Goal: Information Seeking & Learning: Learn about a topic

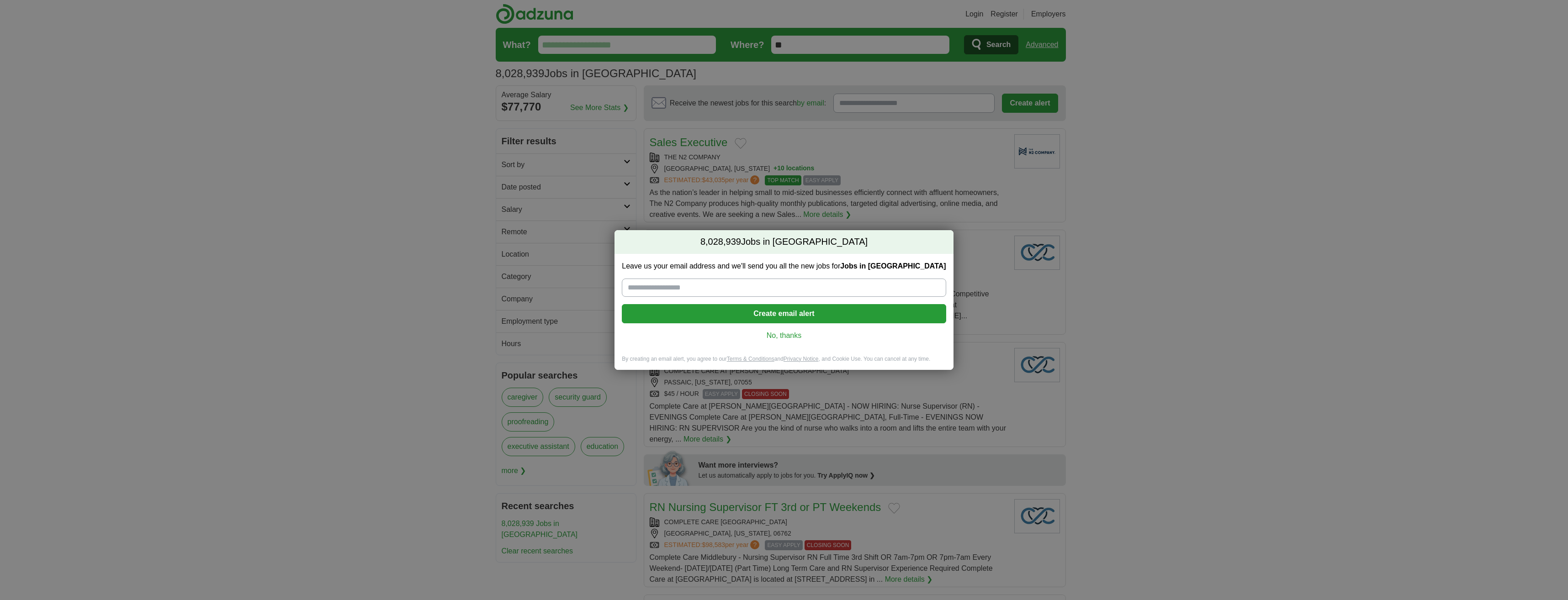
click at [786, 335] on link "No, thanks" at bounding box center [784, 335] width 309 height 10
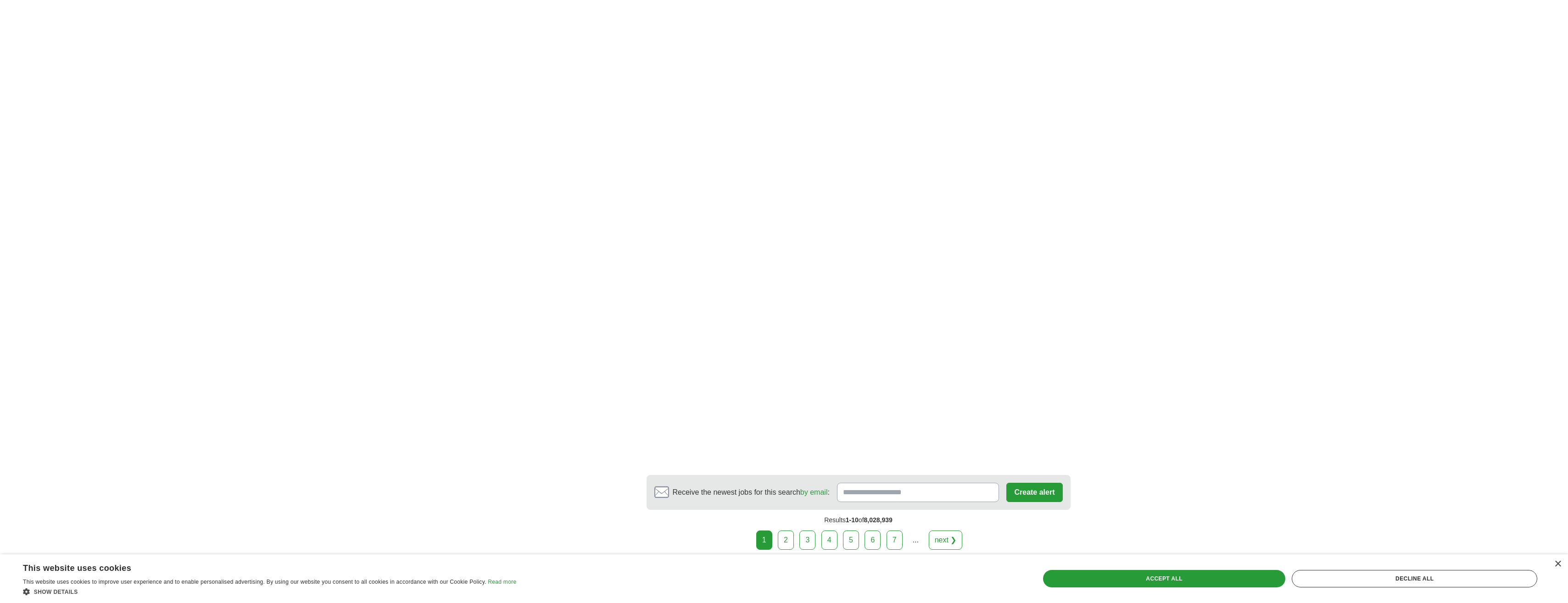
scroll to position [1501, 0]
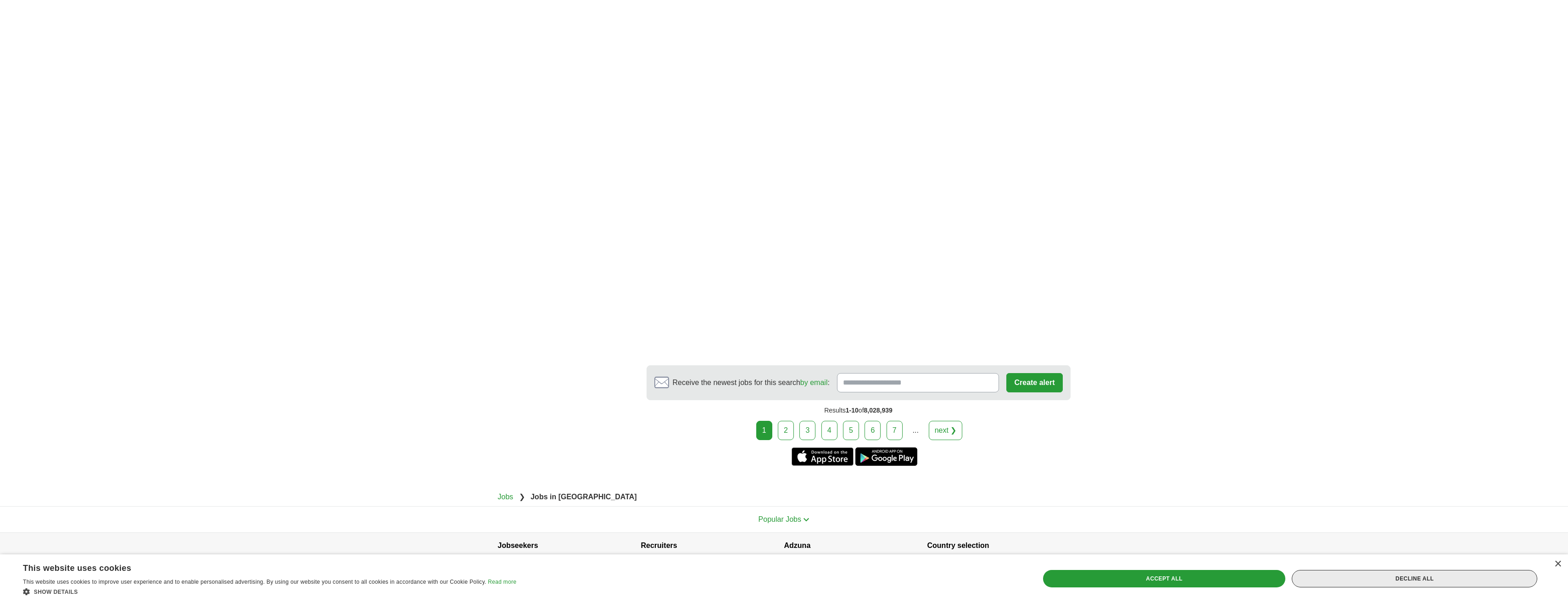
click at [1392, 575] on div "Decline all" at bounding box center [1415, 579] width 246 height 18
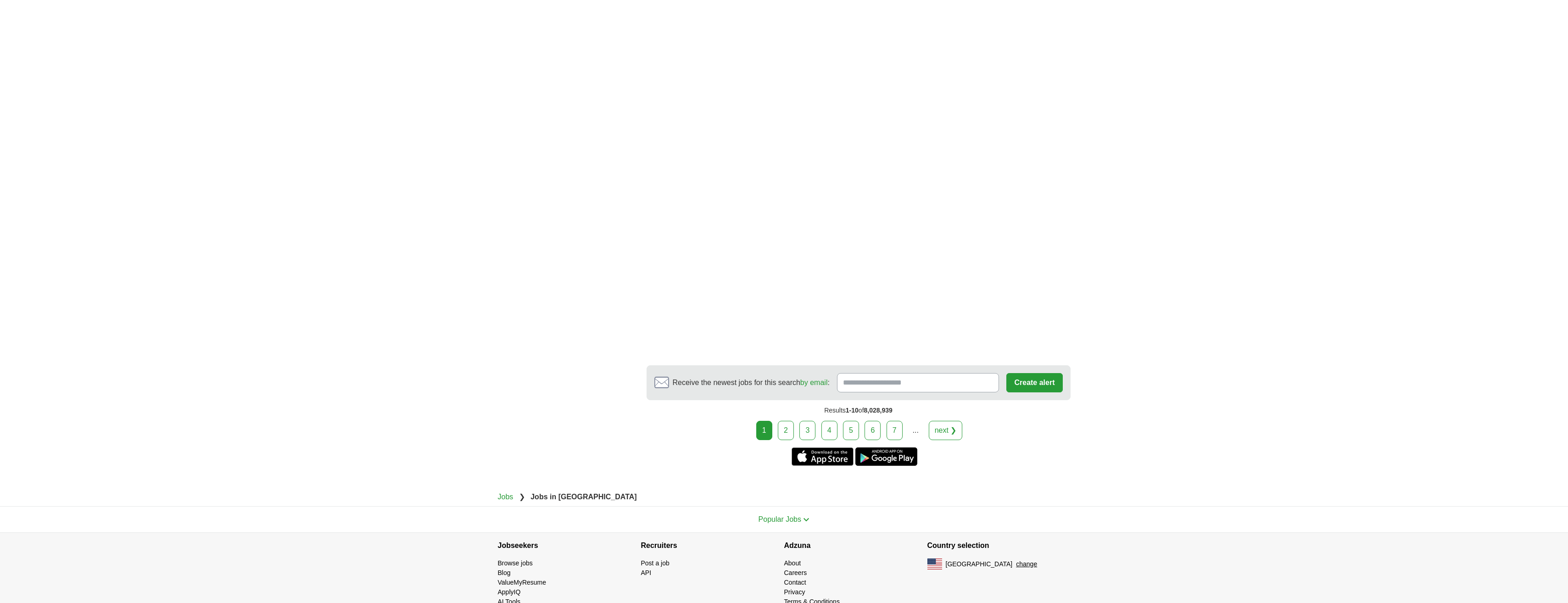
click at [789, 421] on link "2" at bounding box center [786, 431] width 16 height 20
